Goal: Navigation & Orientation: Find specific page/section

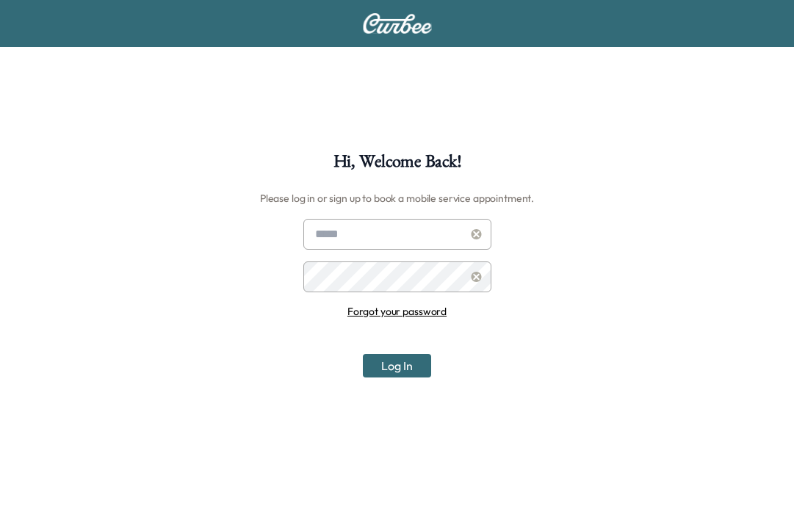
type input "**********"
click at [402, 368] on button "Log In" at bounding box center [397, 365] width 68 height 23
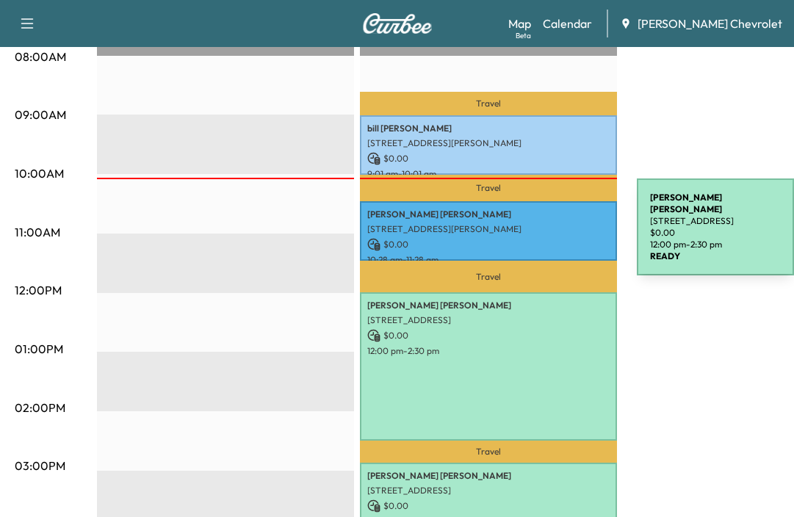
scroll to position [441, 0]
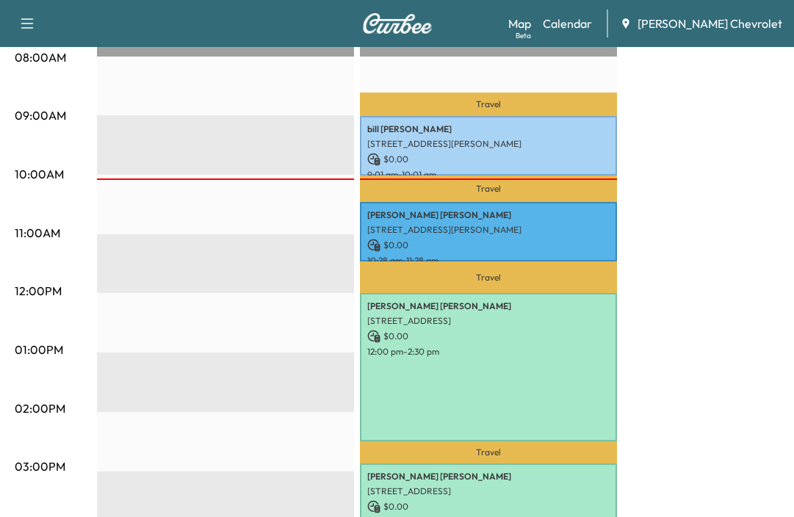
click at [70, 386] on div "06:00AM 07:00AM 08:00AM 09:00AM 10:00AM 11:00AM 12:00PM 01:00PM 02:00PM 03:00PM…" at bounding box center [56, 405] width 82 height 935
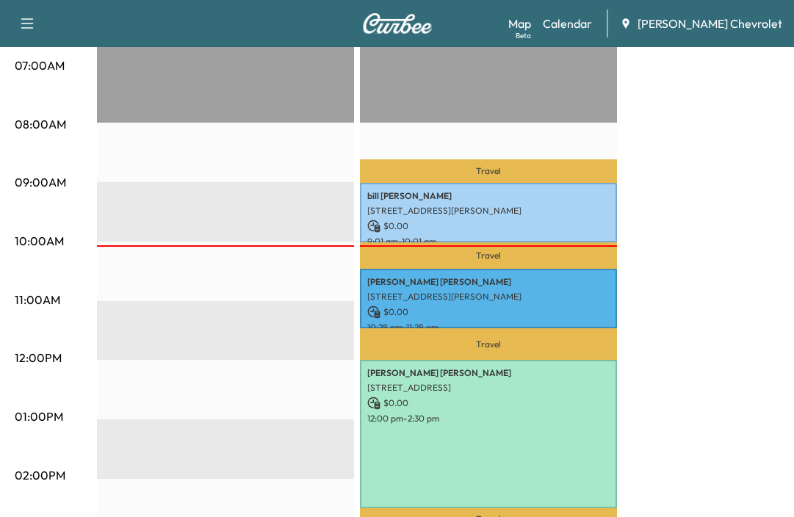
scroll to position [294, 0]
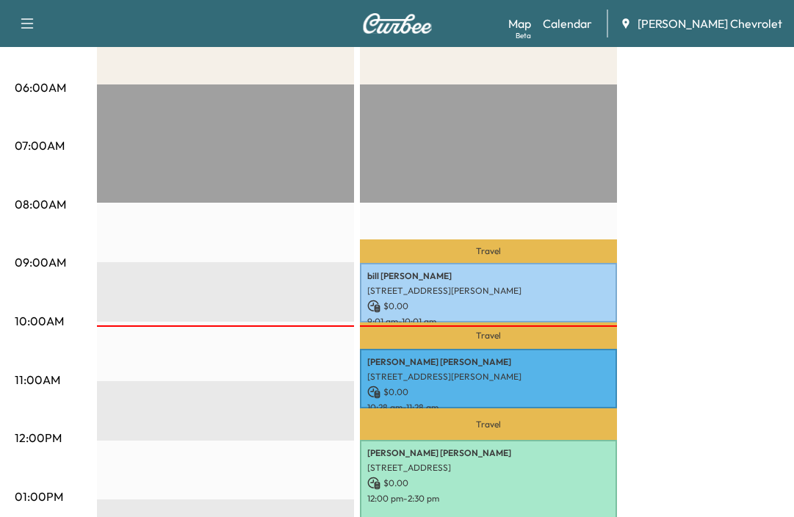
click at [531, 35] on div "Beta" at bounding box center [522, 35] width 15 height 11
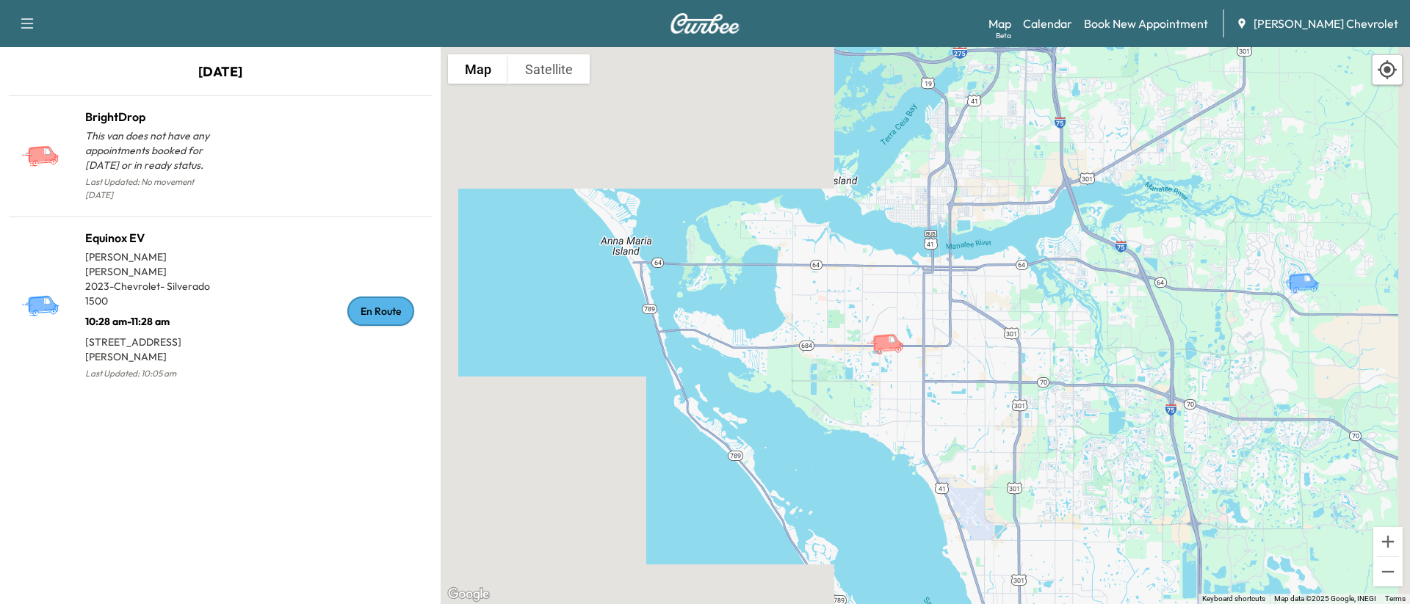
drag, startPoint x: 1132, startPoint y: 361, endPoint x: 872, endPoint y: 347, distance: 261.0
click at [793, 347] on div "To activate drag with keyboard, press Alt + Enter. Once in keyboard drag state,…" at bounding box center [925, 325] width 969 height 557
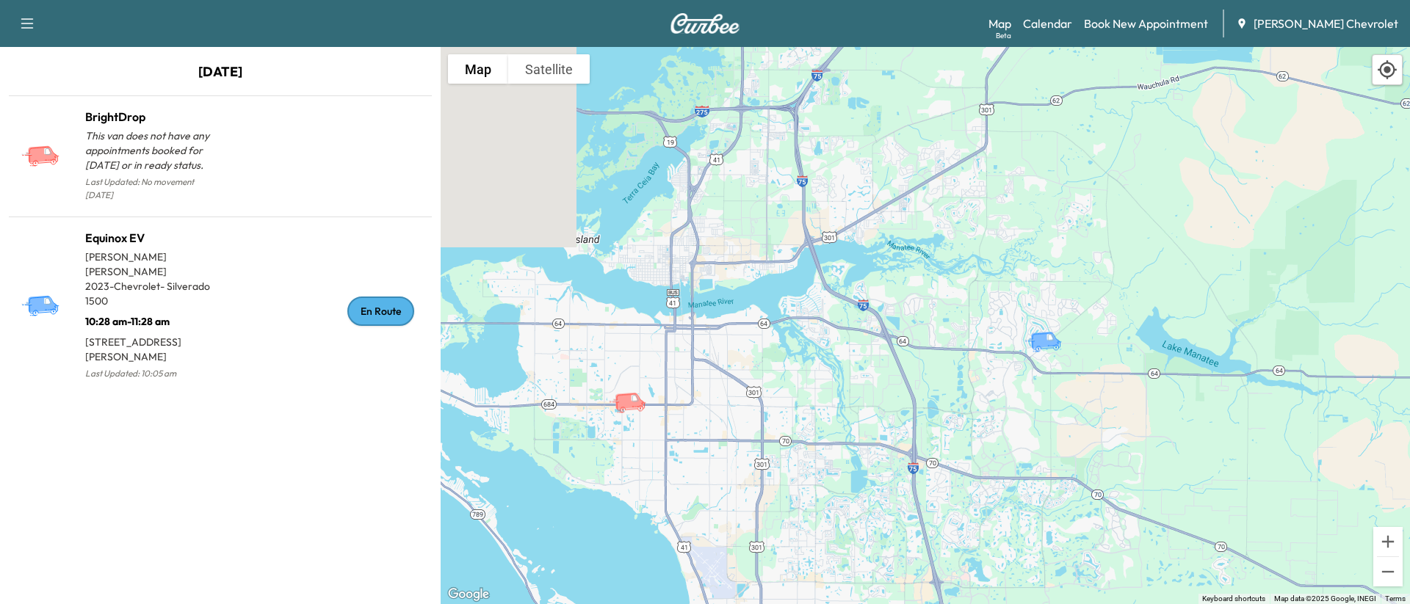
drag, startPoint x: 1105, startPoint y: 329, endPoint x: 1035, endPoint y: 364, distance: 78.8
click at [793, 364] on div "To activate drag with keyboard, press Alt + Enter. Once in keyboard drag state,…" at bounding box center [925, 325] width 969 height 557
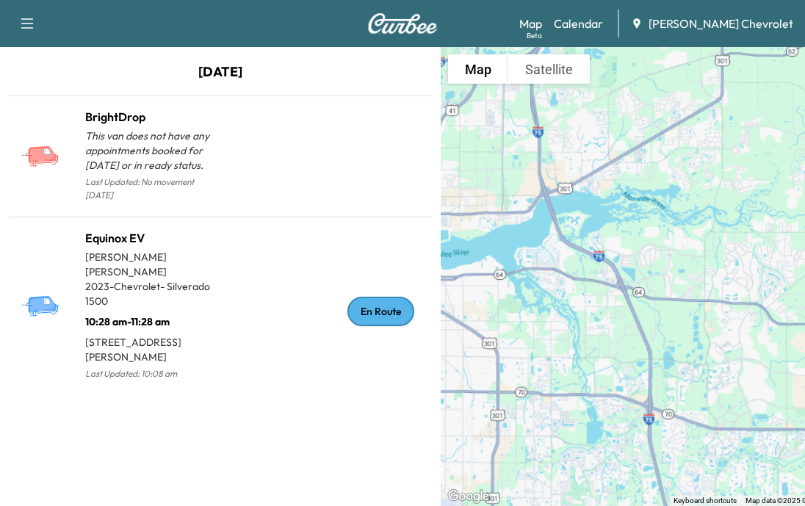
click at [596, 34] on div "Map Beta Calendar [PERSON_NAME] Chevrolet" at bounding box center [656, 24] width 274 height 28
click at [598, 27] on link "Calendar" at bounding box center [578, 24] width 49 height 18
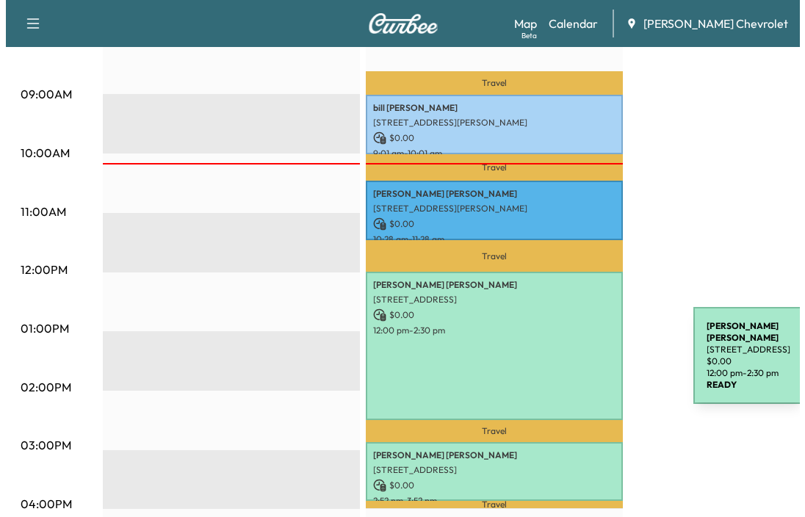
scroll to position [514, 0]
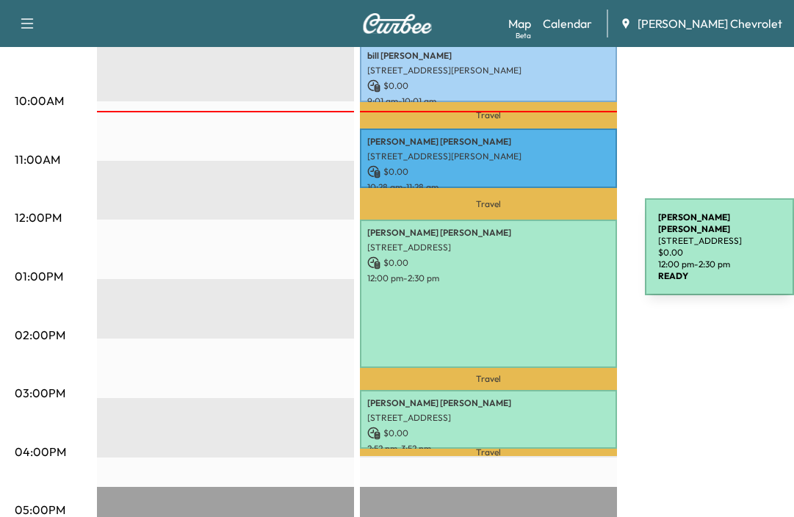
click at [535, 250] on div "[PERSON_NAME] [STREET_ADDRESS][PERSON_NAME] $ 0.00 12:00 pm - 2:30 pm" at bounding box center [488, 294] width 257 height 148
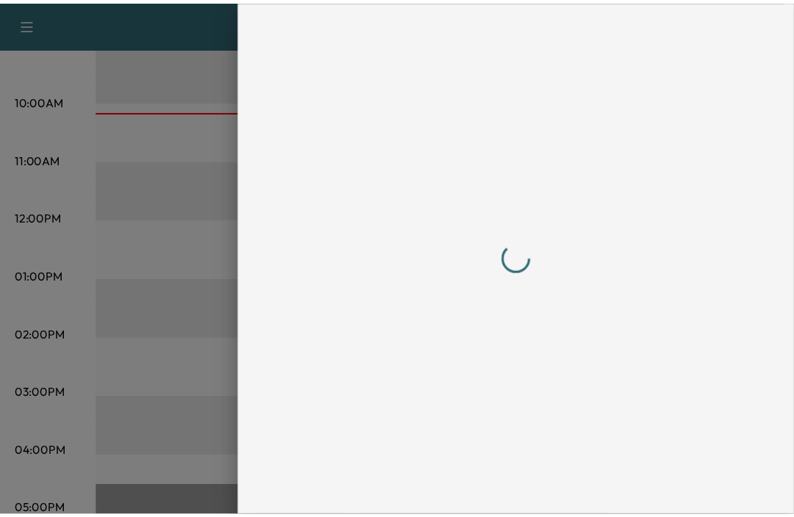
scroll to position [0, 0]
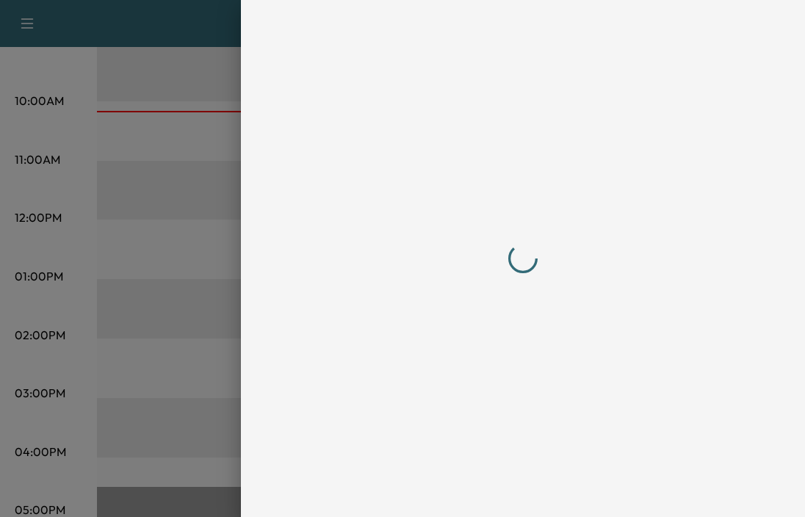
click at [237, 314] on div at bounding box center [402, 258] width 805 height 517
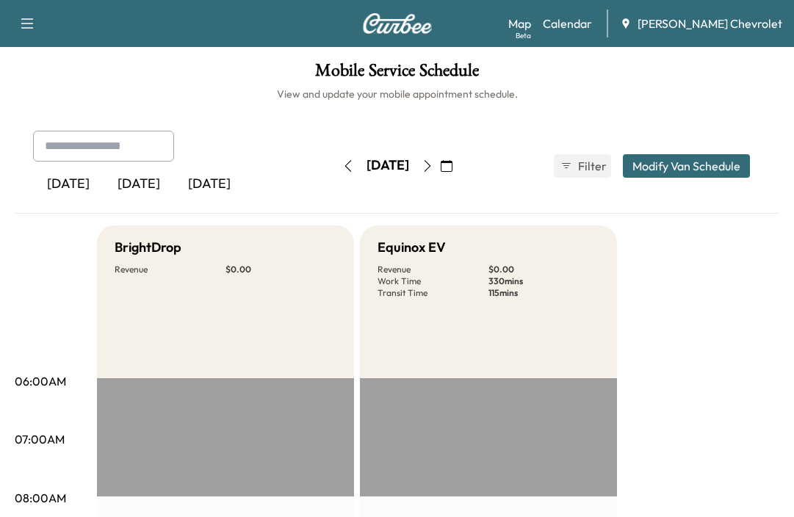
click at [531, 22] on link "Map Beta" at bounding box center [519, 24] width 23 height 18
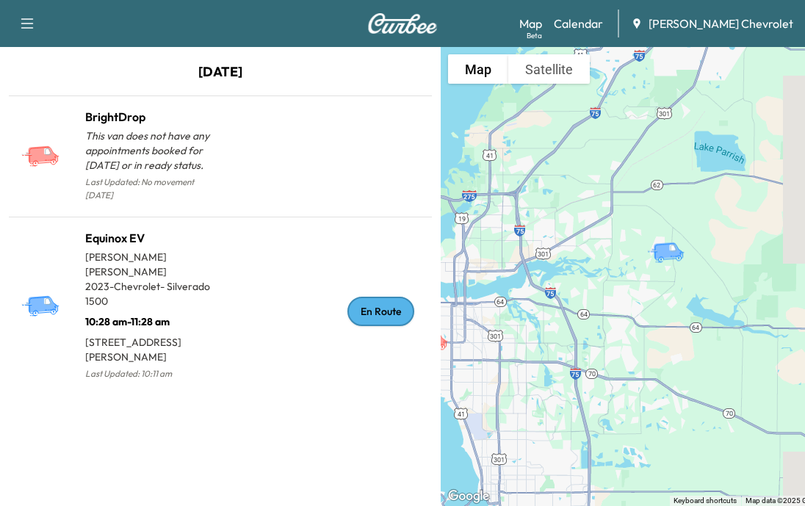
drag, startPoint x: 582, startPoint y: 362, endPoint x: 558, endPoint y: 369, distance: 24.4
click at [558, 369] on div "To activate drag with keyboard, press Alt + Enter. Once in keyboard drag state,…" at bounding box center [661, 276] width 441 height 459
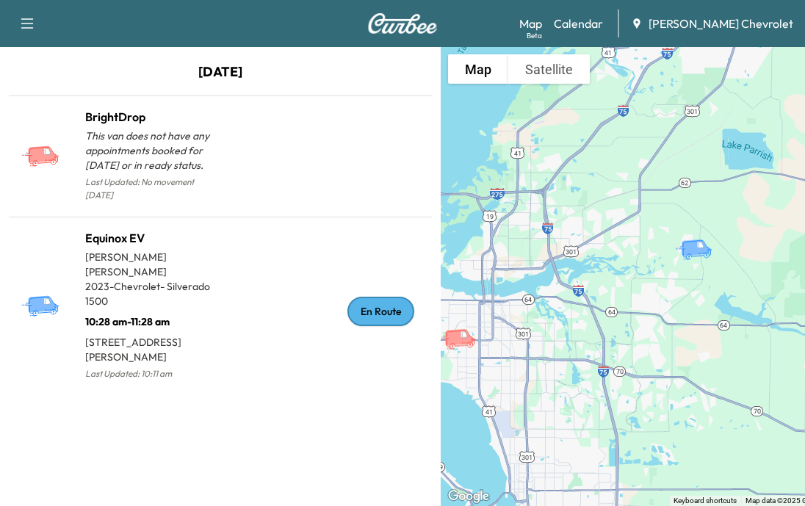
drag, startPoint x: 617, startPoint y: 363, endPoint x: 647, endPoint y: 361, distance: 30.2
click at [647, 361] on div "To activate drag with keyboard, press Alt + Enter. Once in keyboard drag state,…" at bounding box center [661, 276] width 441 height 459
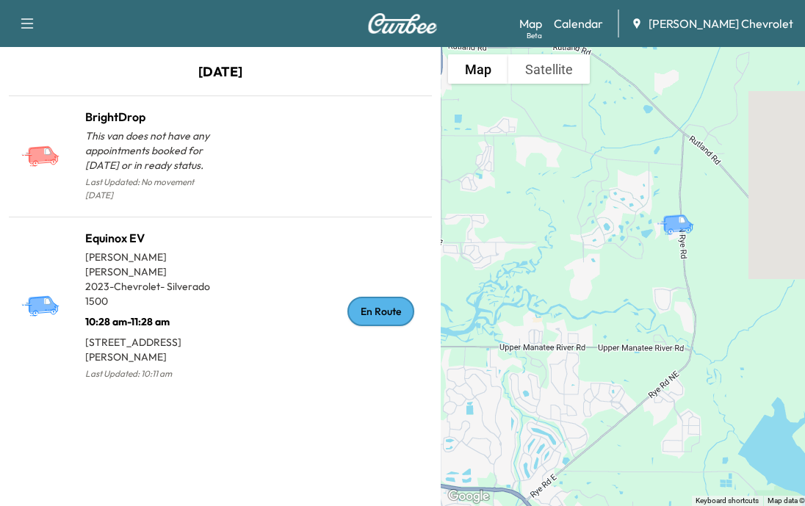
drag, startPoint x: 693, startPoint y: 214, endPoint x: 698, endPoint y: 289, distance: 75.8
click at [698, 289] on div "To activate drag with keyboard, press Alt + Enter. Once in keyboard drag state,…" at bounding box center [661, 276] width 441 height 459
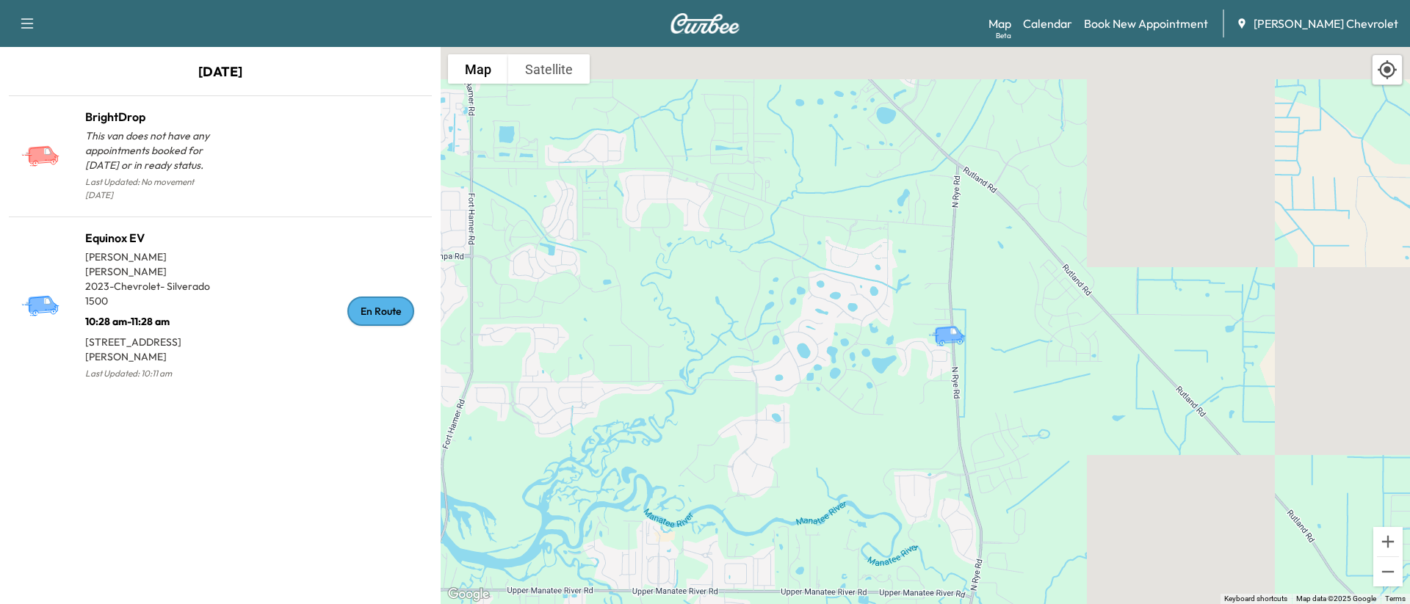
drag, startPoint x: 967, startPoint y: 311, endPoint x: 970, endPoint y: 390, distance: 79.4
click at [793, 390] on div "To activate drag with keyboard, press Alt + Enter. Once in keyboard drag state,…" at bounding box center [925, 325] width 969 height 557
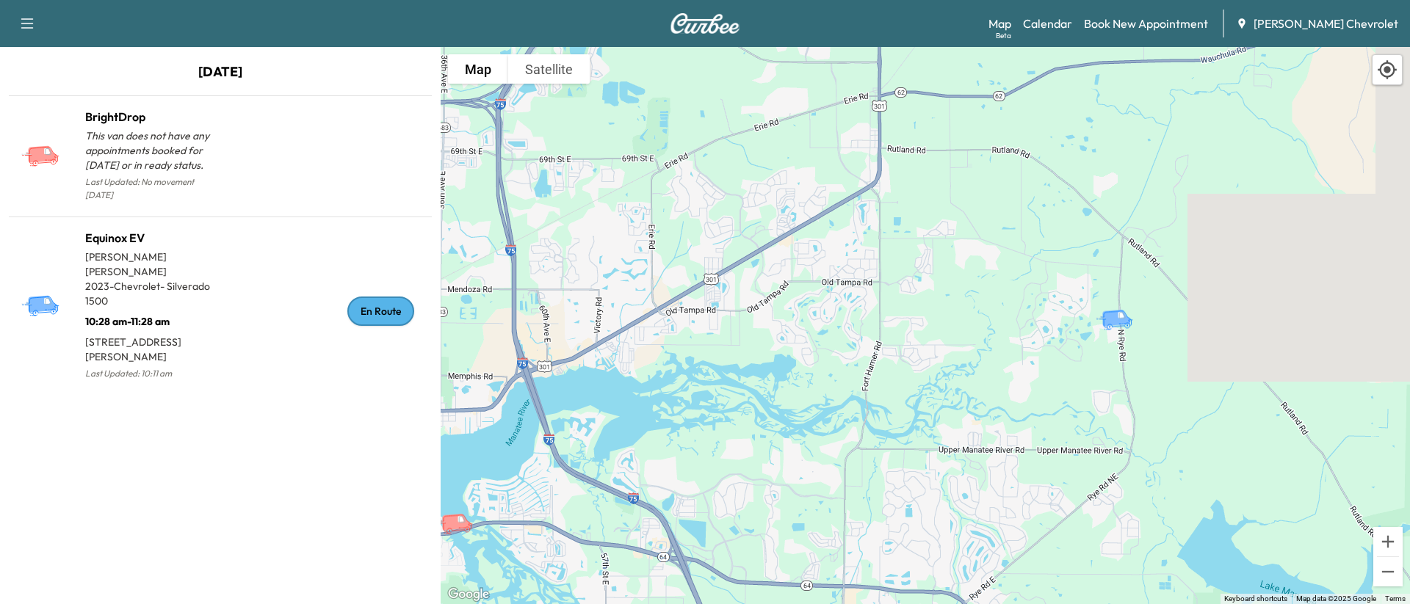
drag, startPoint x: 1013, startPoint y: 304, endPoint x: 1159, endPoint y: 323, distance: 146.6
click at [793, 323] on div "To activate drag with keyboard, press Alt + Enter. Once in keyboard drag state,…" at bounding box center [925, 325] width 969 height 557
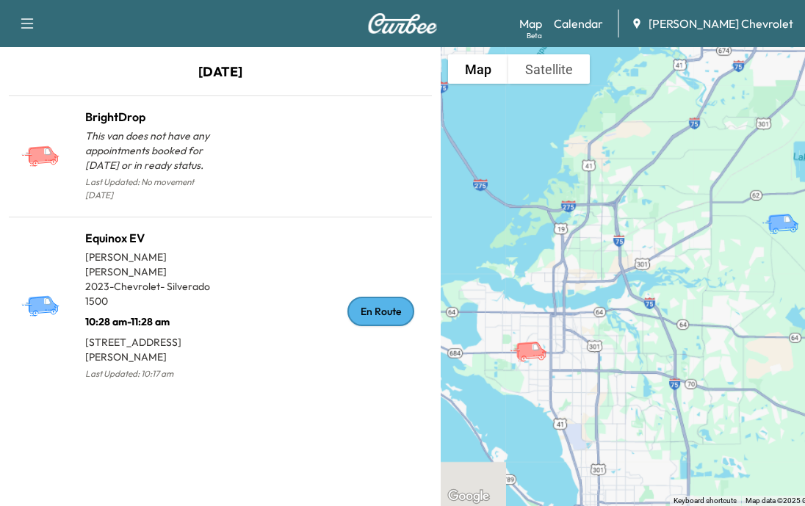
drag, startPoint x: 699, startPoint y: 380, endPoint x: 607, endPoint y: 333, distance: 103.1
click at [607, 333] on div "To activate drag with keyboard, press Alt + Enter. Once in keyboard drag state,…" at bounding box center [661, 276] width 441 height 459
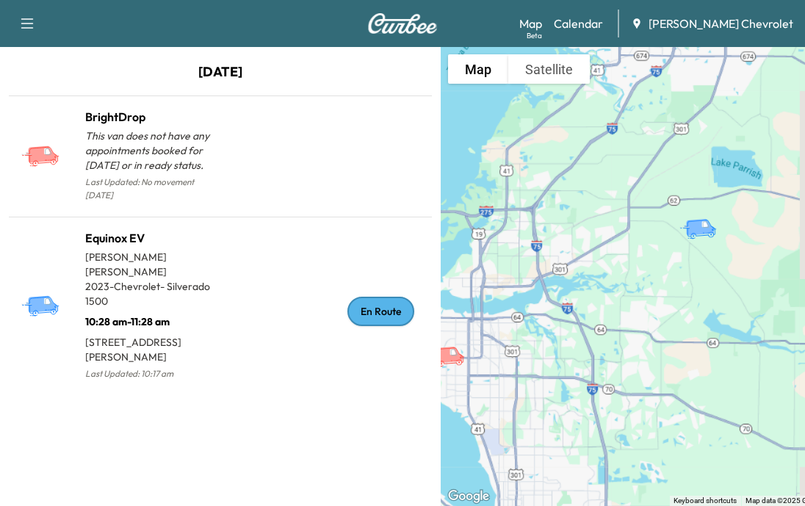
drag, startPoint x: 747, startPoint y: 249, endPoint x: 677, endPoint y: 252, distance: 69.8
click at [677, 252] on div "To activate drag with keyboard, press Alt + Enter. Once in keyboard drag state,…" at bounding box center [661, 276] width 441 height 459
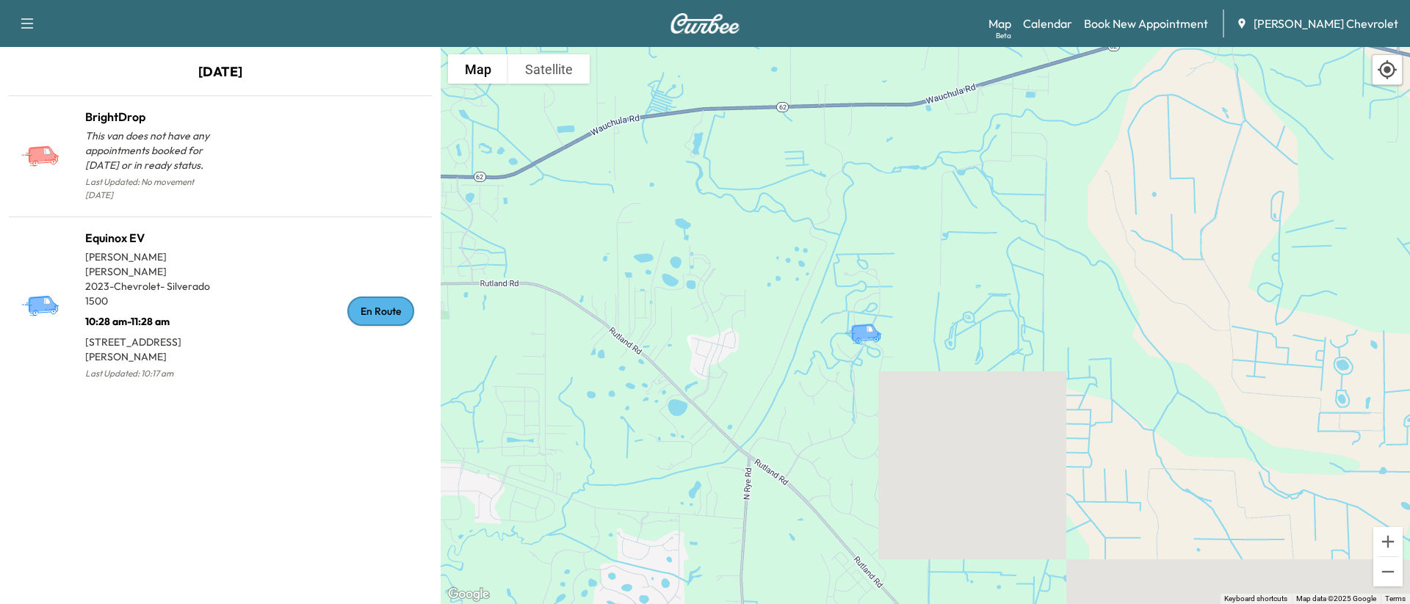
drag, startPoint x: 913, startPoint y: 341, endPoint x: 1042, endPoint y: 206, distance: 187.0
click at [793, 206] on div "To activate drag with keyboard, press Alt + Enter. Once in keyboard drag state,…" at bounding box center [925, 325] width 969 height 557
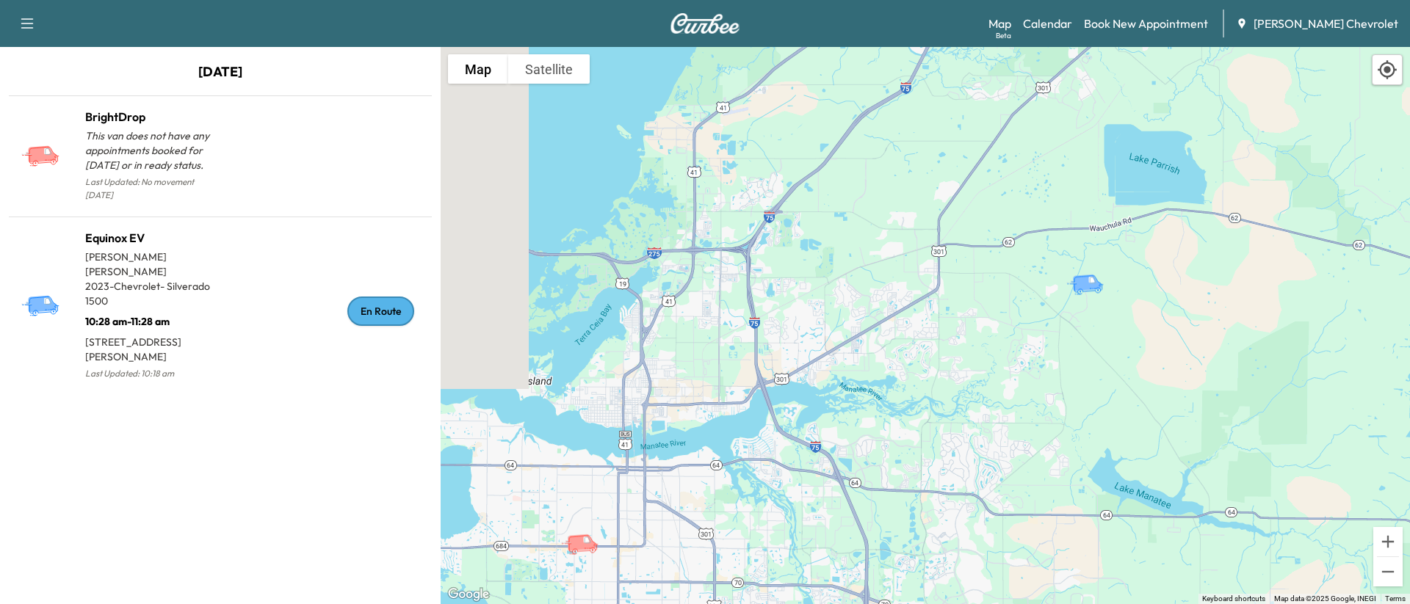
drag, startPoint x: 952, startPoint y: 358, endPoint x: 1093, endPoint y: 328, distance: 143.3
click at [793, 328] on div "To activate drag with keyboard, press Alt + Enter. Once in keyboard drag state,…" at bounding box center [925, 325] width 969 height 557
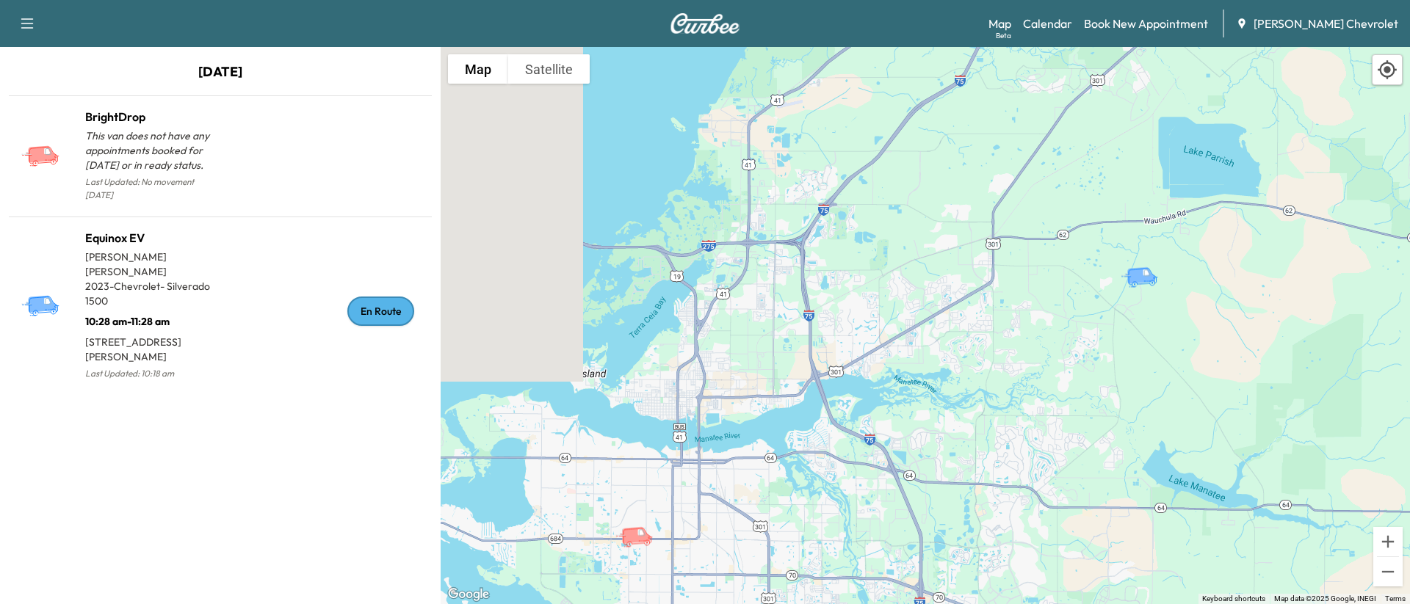
drag, startPoint x: 916, startPoint y: 333, endPoint x: 961, endPoint y: 326, distance: 45.4
click at [793, 326] on div "To activate drag with keyboard, press Alt + Enter. Once in keyboard drag state,…" at bounding box center [925, 325] width 969 height 557
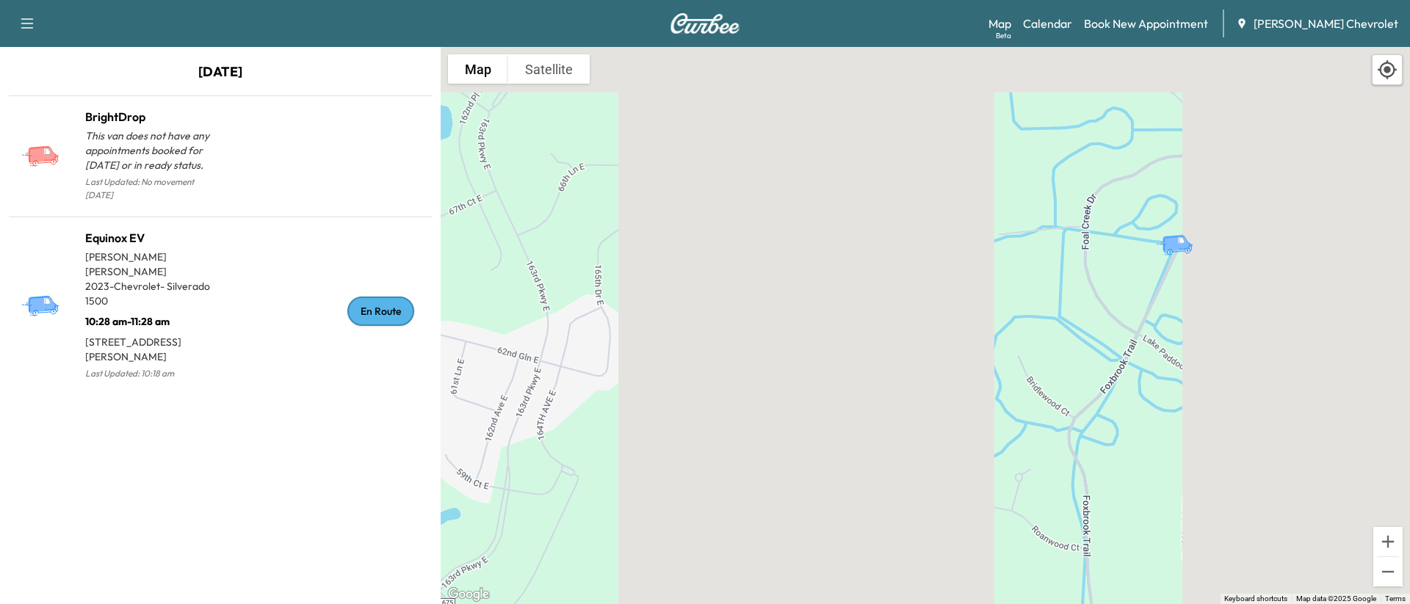
drag, startPoint x: 1178, startPoint y: 283, endPoint x: 1148, endPoint y: 353, distance: 76.0
click at [793, 353] on div "To activate drag with keyboard, press Alt + Enter. Once in keyboard drag state,…" at bounding box center [925, 325] width 969 height 557
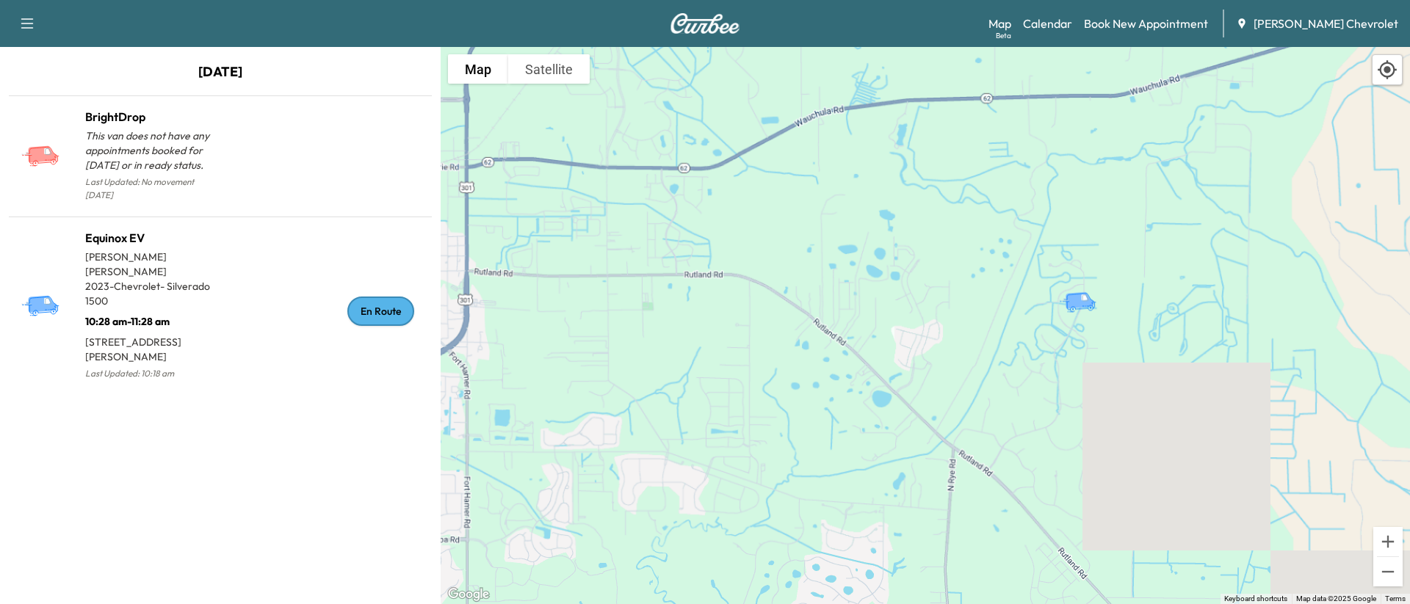
drag, startPoint x: 1055, startPoint y: 467, endPoint x: 1049, endPoint y: 374, distance: 93.4
click at [793, 374] on div "To activate drag with keyboard, press Alt + Enter. Once in keyboard drag state,…" at bounding box center [925, 325] width 969 height 557
